Goal: Task Accomplishment & Management: Manage account settings

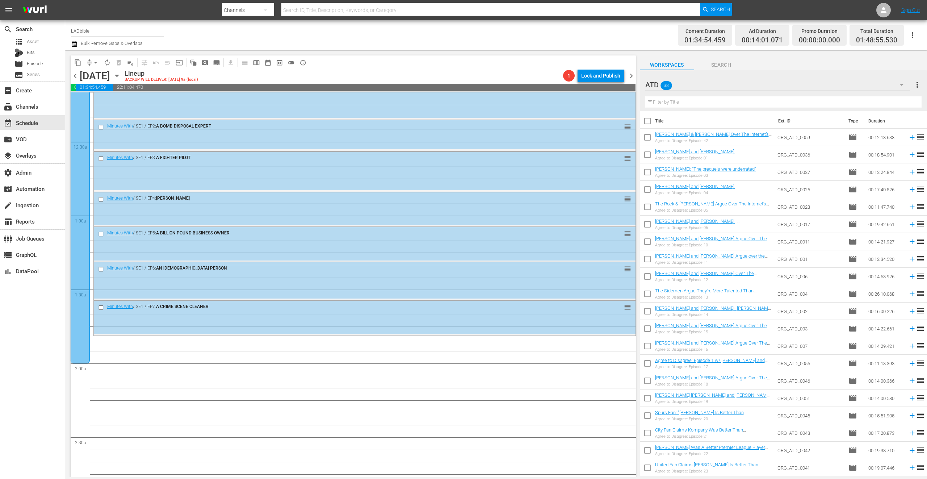
scroll to position [25, 0]
click at [709, 75] on div "ATD 38" at bounding box center [779, 85] width 266 height 20
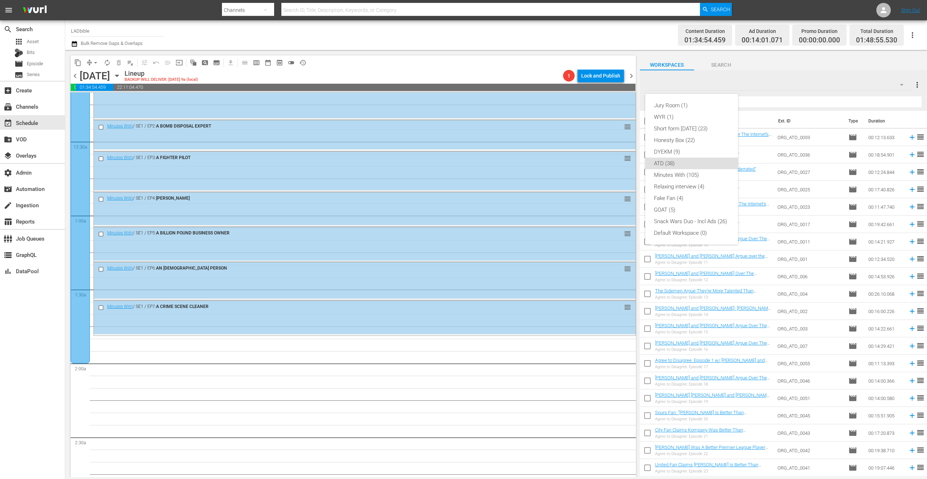
click at [706, 88] on div "Jury Room (1) WYR (1) Short form [DATE] (23) Honesty Box (22) DYEKM (9) ATD (38…" at bounding box center [463, 239] width 927 height 479
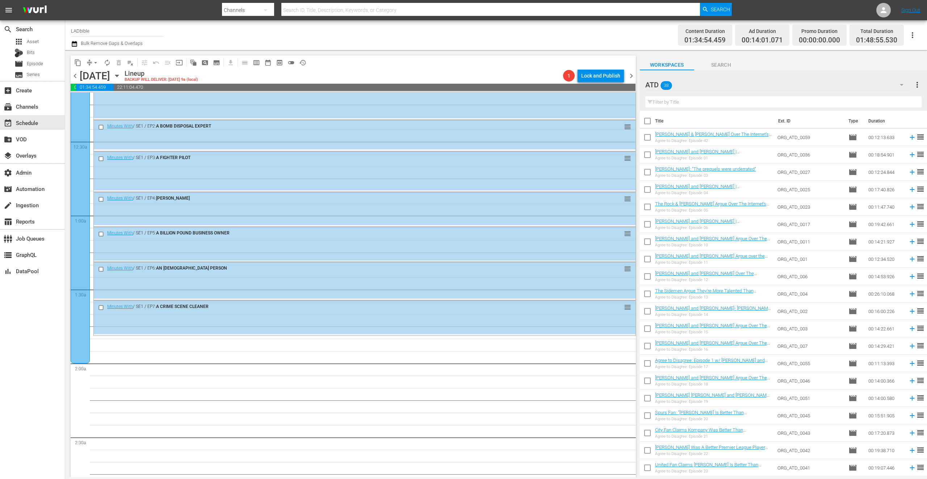
click at [706, 86] on div "Jury Room (1) WYR (1) Short form [DATE] (23) Honesty Box (22) DYEKM (9) ATD (38…" at bounding box center [463, 239] width 927 height 479
click at [694, 87] on div "ATD 38" at bounding box center [779, 85] width 266 height 20
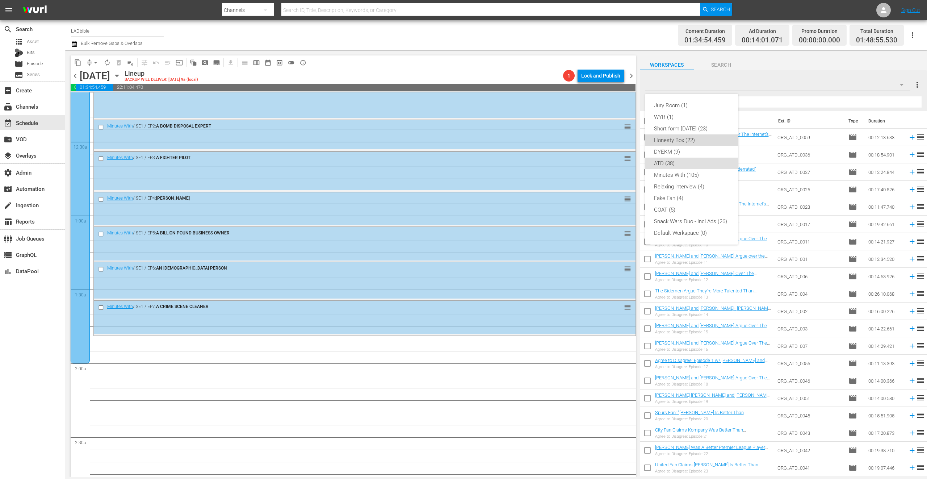
click at [671, 139] on div "Honesty Box (22)" at bounding box center [691, 140] width 75 height 12
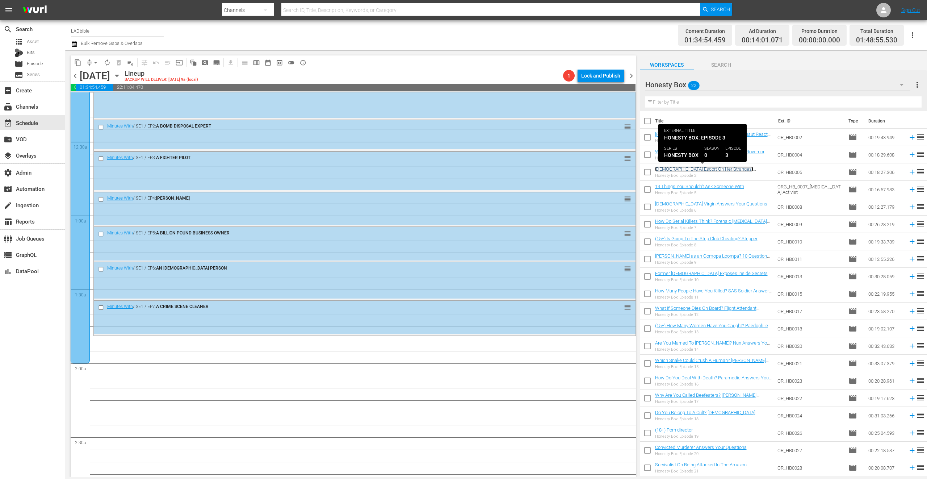
click at [698, 170] on link "[DEMOGRAPHIC_DATA] Escort On Her Strangest Requests" at bounding box center [704, 171] width 98 height 11
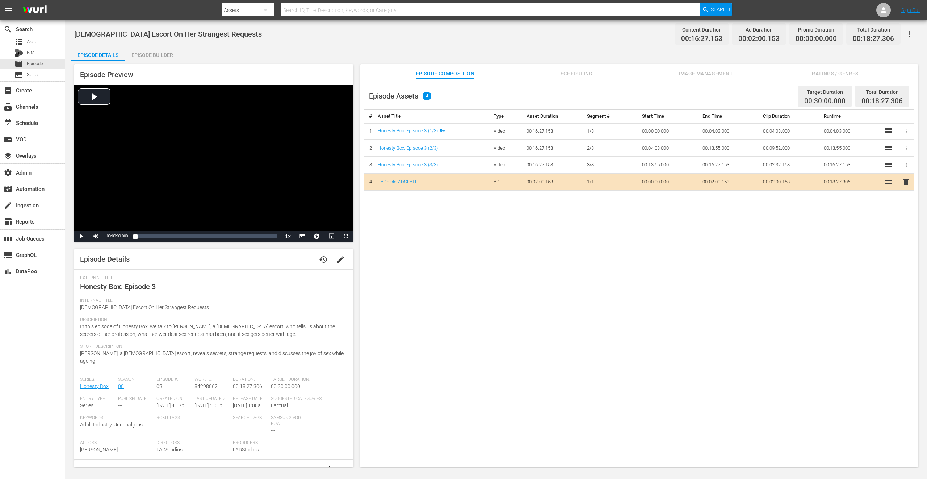
scroll to position [28, 0]
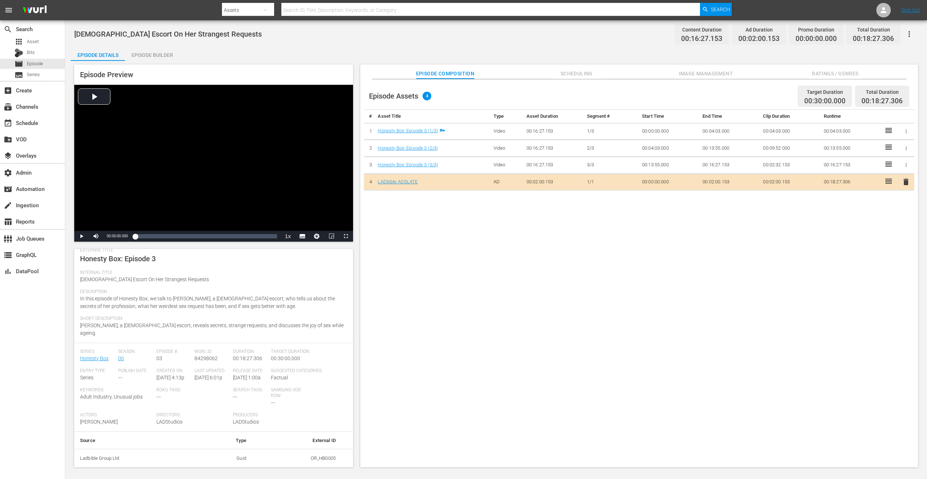
click at [831, 65] on button "Ratings / Genres" at bounding box center [835, 71] width 54 height 14
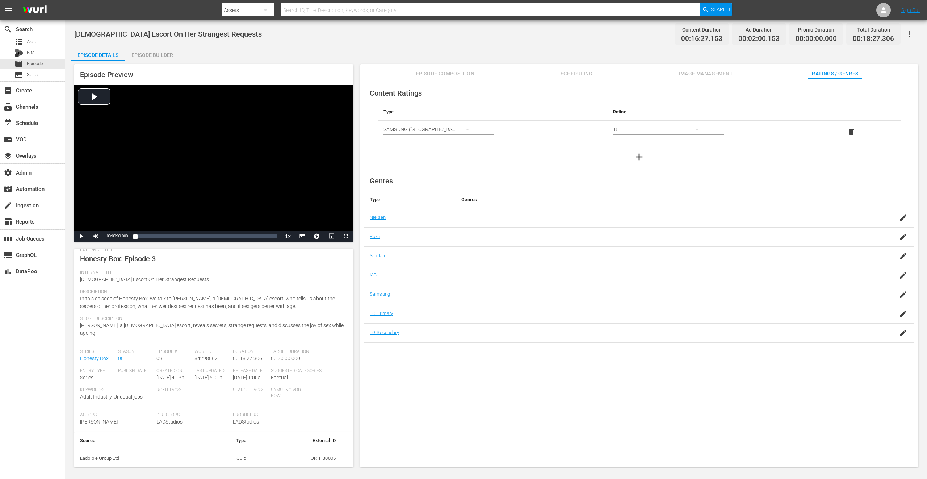
scroll to position [0, 0]
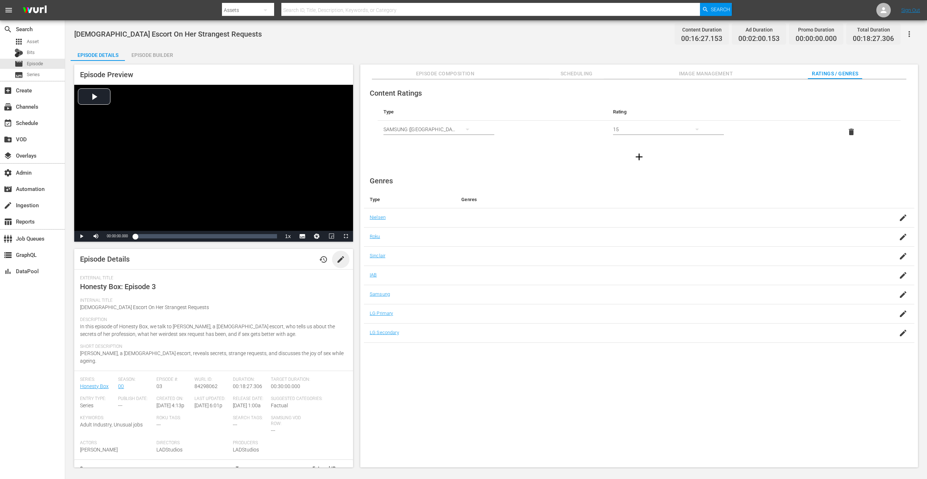
click at [337, 262] on span "edit" at bounding box center [341, 259] width 9 height 9
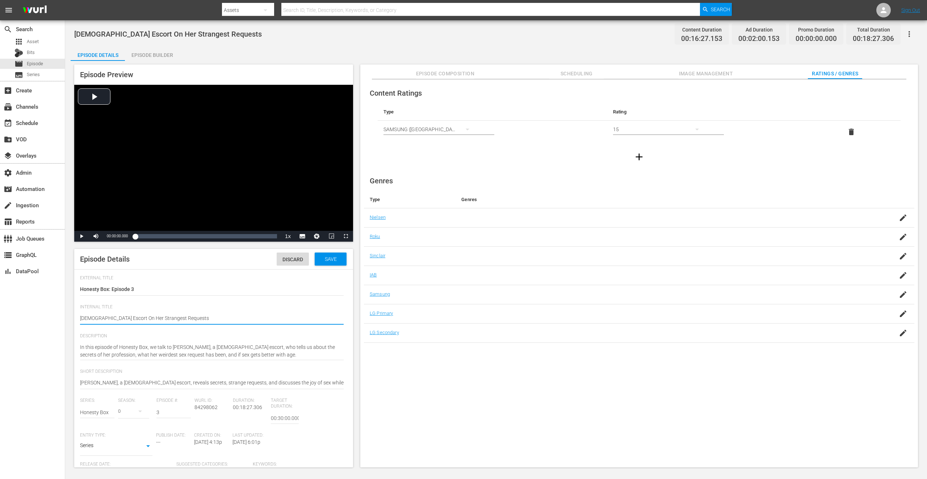
type textarea "170-Year-Old Escort On Her Strangest Requests"
type textarea "1570-Year-Old Escort On Her Strangest Requests"
type textarea "15+70-Year-Old Escort On Her Strangest Requests"
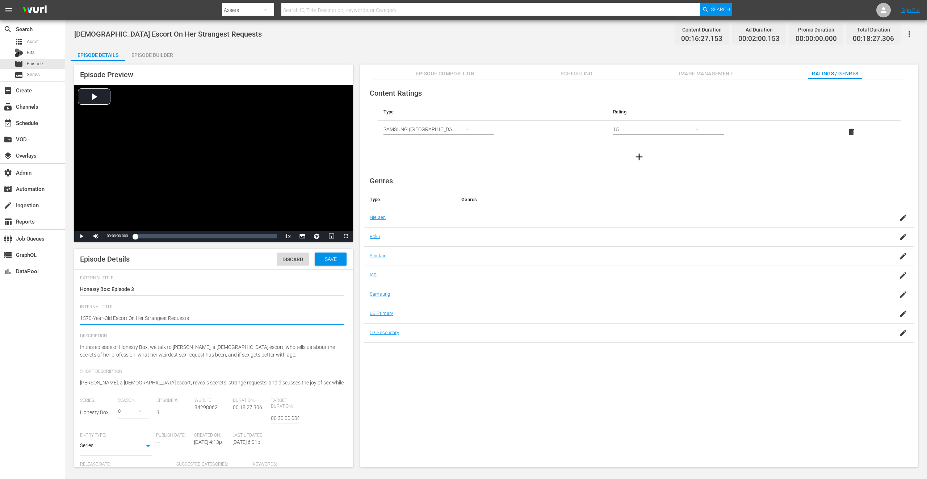
type textarea "15+70-Year-Old Escort On Her Strangest Requests"
type textarea "15+ 70-Year-Old Escort On Her Strangest Requests"
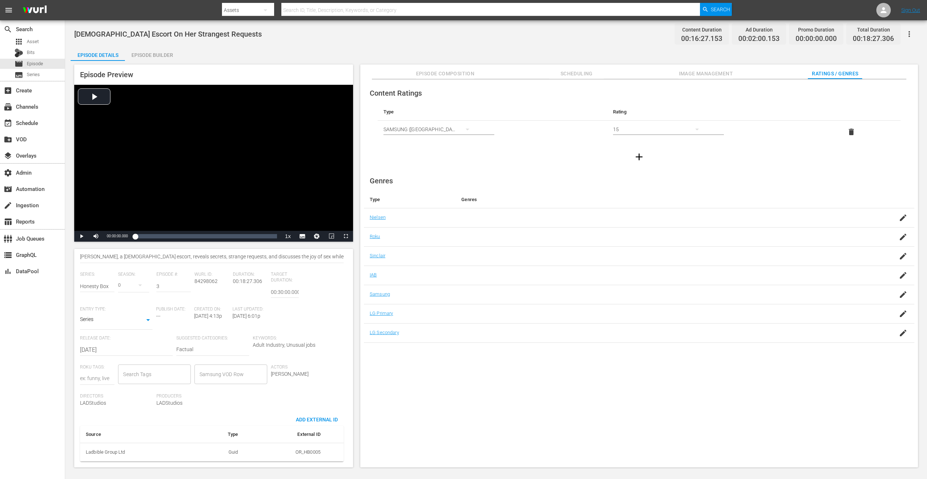
type textarea "15+ 70-Year-Old Escort On Her Strangest Requests"
click at [158, 375] on input "Search Tags" at bounding box center [148, 374] width 55 height 13
click at [149, 395] on li "15" at bounding box center [152, 394] width 70 height 12
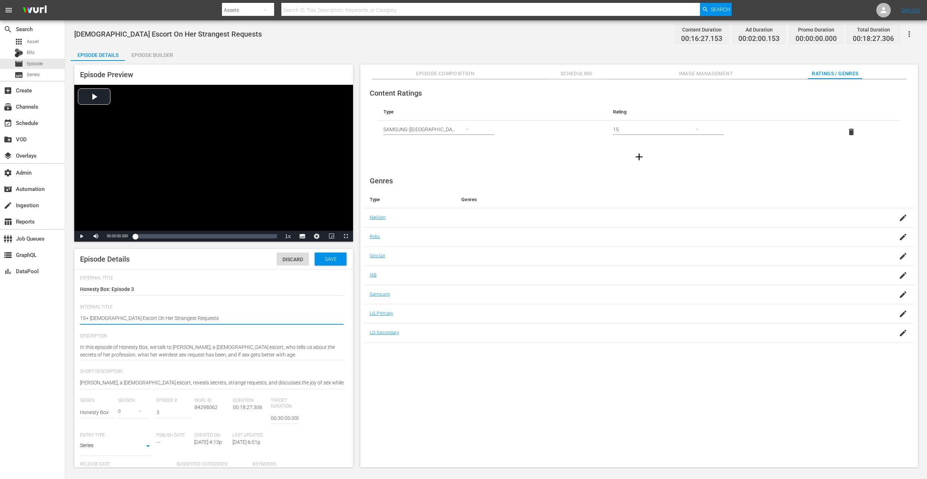
type textarea "(15+ 70-Year-Old Escort On Her Strangest Requests"
type textarea "(15+) 70-Year-Old Escort On Her Strangest Requests"
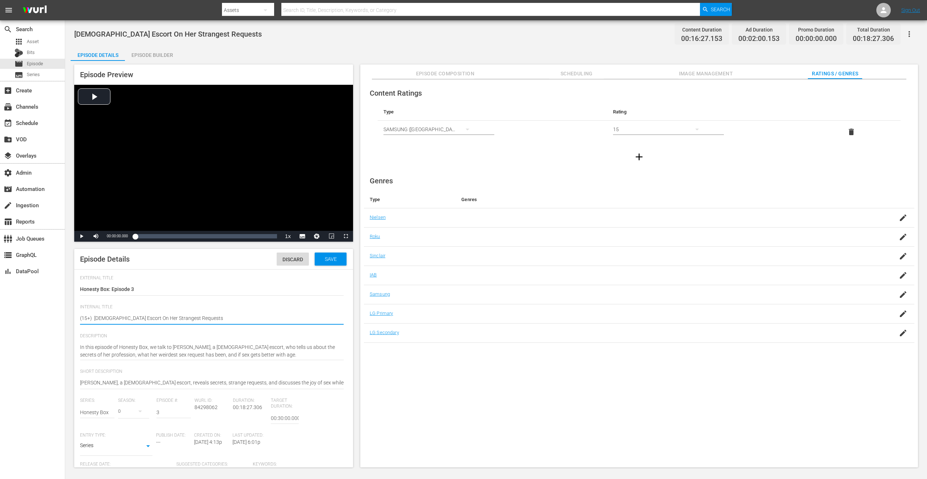
type textarea "(15+) 70-Year-Old Escort On Her Strangest Requests"
click at [336, 253] on div "Save" at bounding box center [331, 259] width 32 height 13
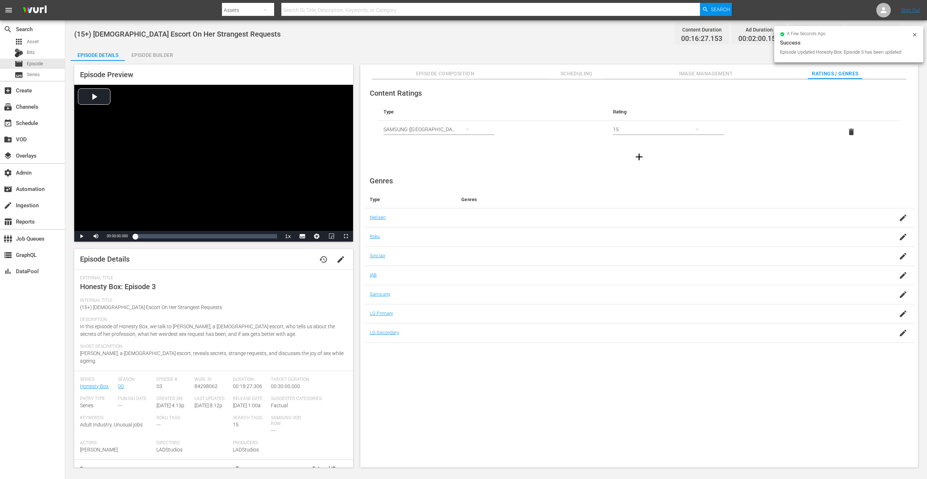
click at [569, 69] on span "Scheduling" at bounding box center [577, 73] width 54 height 9
